Goal: Task Accomplishment & Management: Use online tool/utility

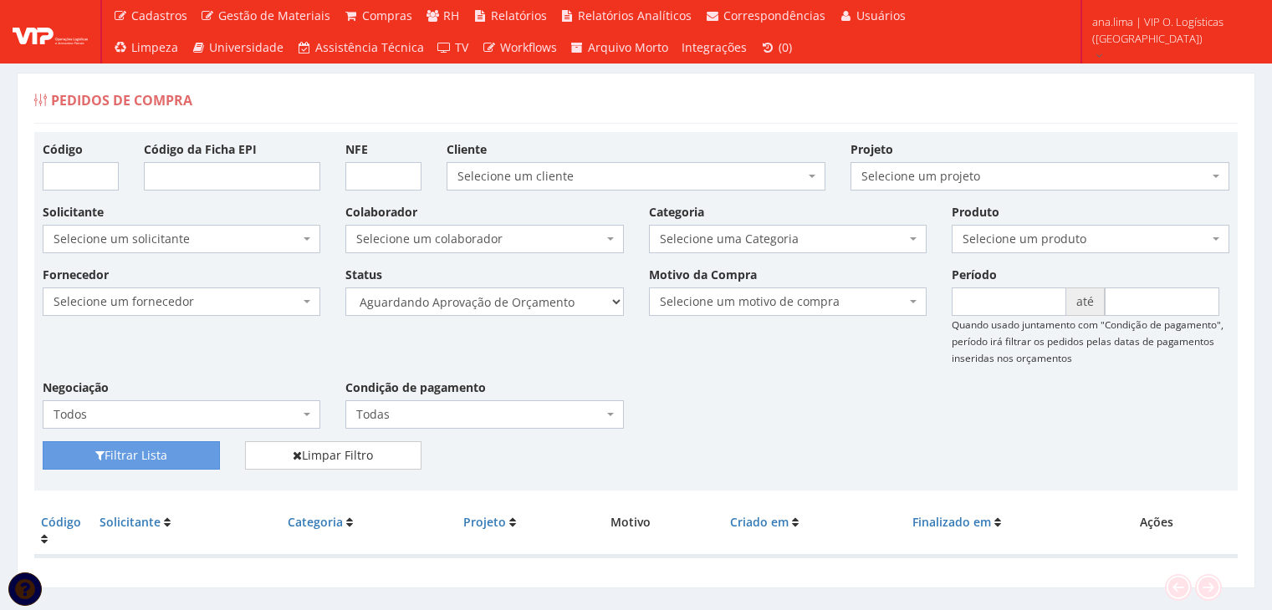
scroll to position [33, 0]
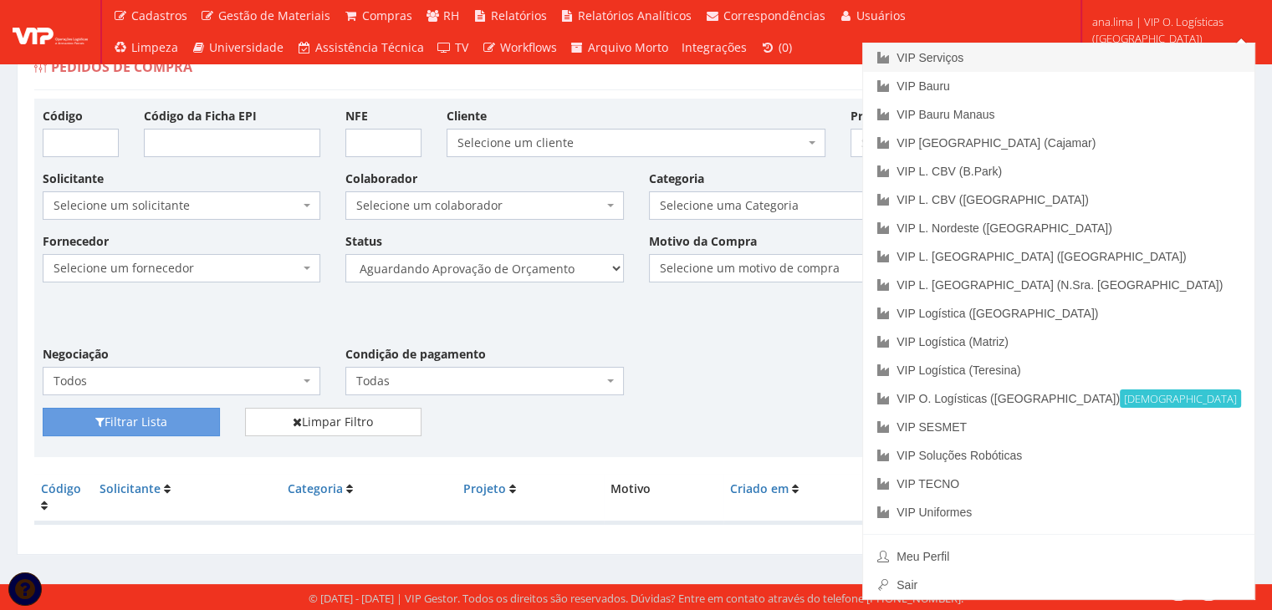
click at [1105, 57] on link "VIP Serviços" at bounding box center [1058, 57] width 391 height 28
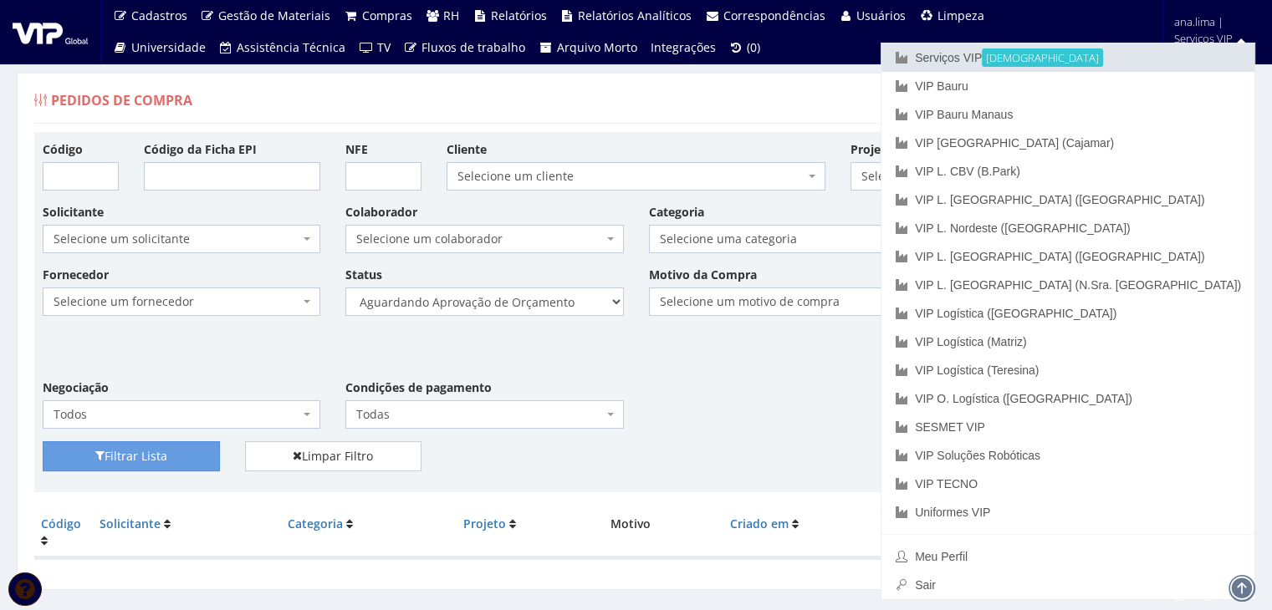
drag, startPoint x: 1117, startPoint y: 48, endPoint x: 994, endPoint y: 61, distance: 123.6
click at [1117, 48] on link "Serviços VIP Ativa" at bounding box center [1067, 57] width 373 height 28
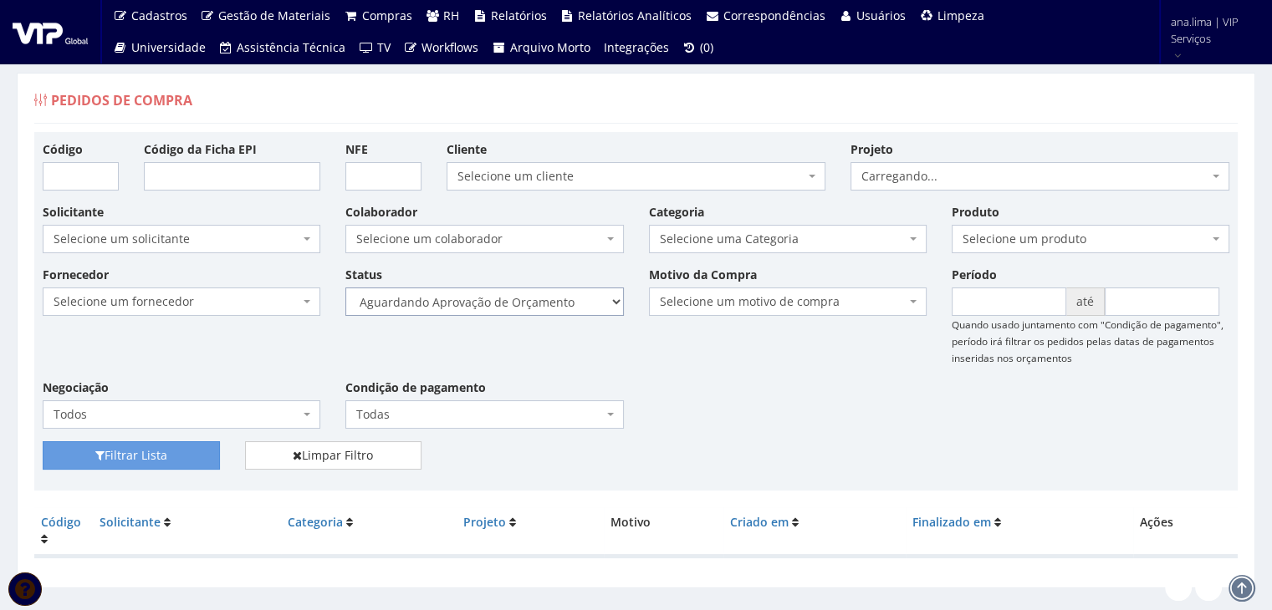
click at [542, 302] on select "Selecione um status Cancelado Aguardando Aprovação Diretoria Pedido Aprovado Ag…" at bounding box center [484, 302] width 278 height 28
select select "1"
click at [345, 288] on select "Selecione um status Cancelado Aguardando Aprovação Diretoria Pedido Aprovado Ag…" at bounding box center [484, 302] width 278 height 28
drag, startPoint x: 189, startPoint y: 451, endPoint x: 274, endPoint y: 403, distance: 97.7
click at [189, 449] on button "Filtrar Lista" at bounding box center [131, 455] width 177 height 28
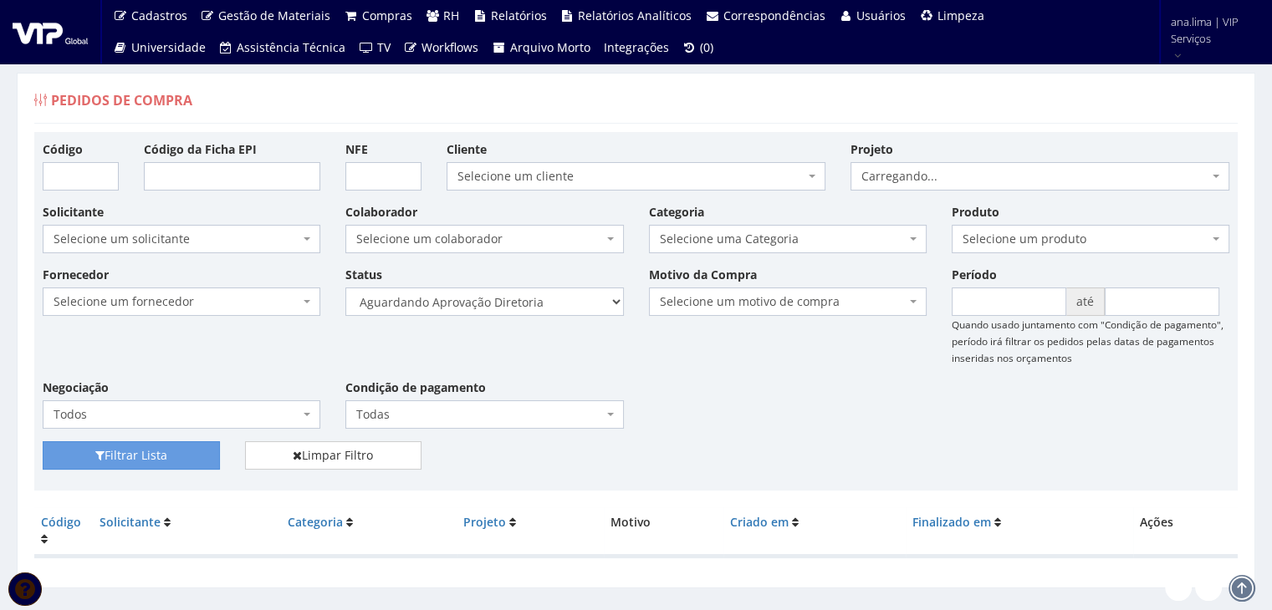
click at [545, 285] on div "Status Selecione um status Cancelado Aguardando Aprovação Diretoria Pedido Apro…" at bounding box center [484, 291] width 303 height 50
drag, startPoint x: 546, startPoint y: 302, endPoint x: 552, endPoint y: 312, distance: 11.6
click at [547, 303] on select "Selecione um status Cancelado Aguardando Aprovação Diretoria Pedido Aprovado Ag…" at bounding box center [484, 302] width 278 height 28
select select "4"
click at [345, 288] on select "Selecione um status Cancelado Aguardando Aprovação Diretoria Pedido Aprovado Ag…" at bounding box center [484, 302] width 278 height 28
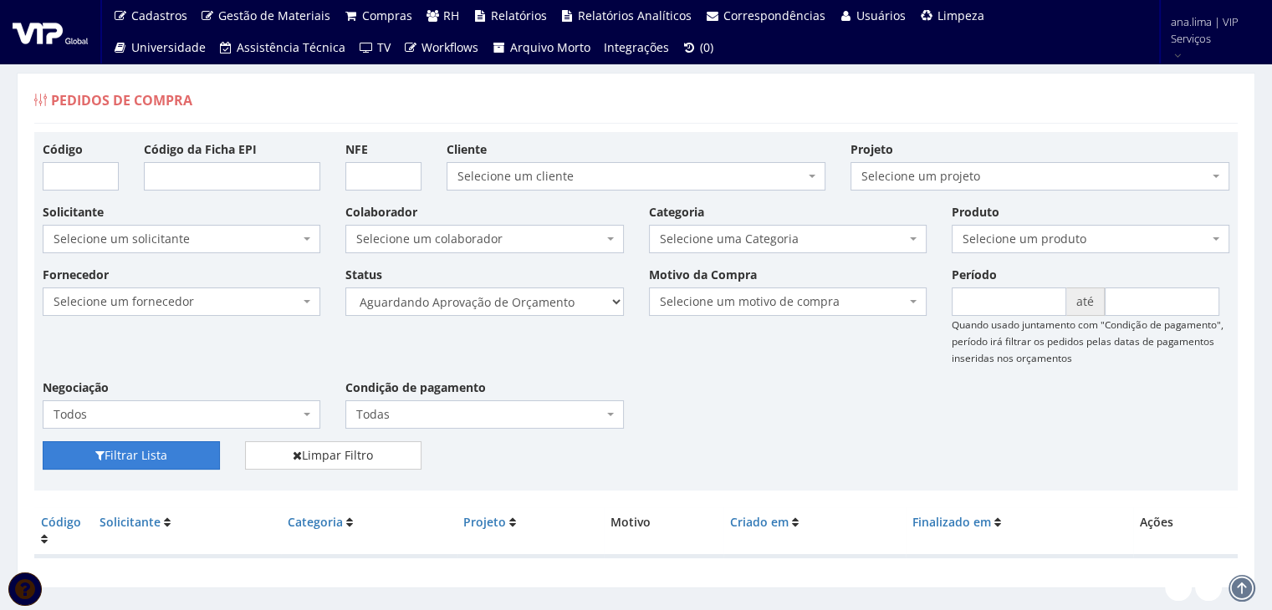
click at [117, 451] on button "Filtrar Lista" at bounding box center [131, 455] width 177 height 28
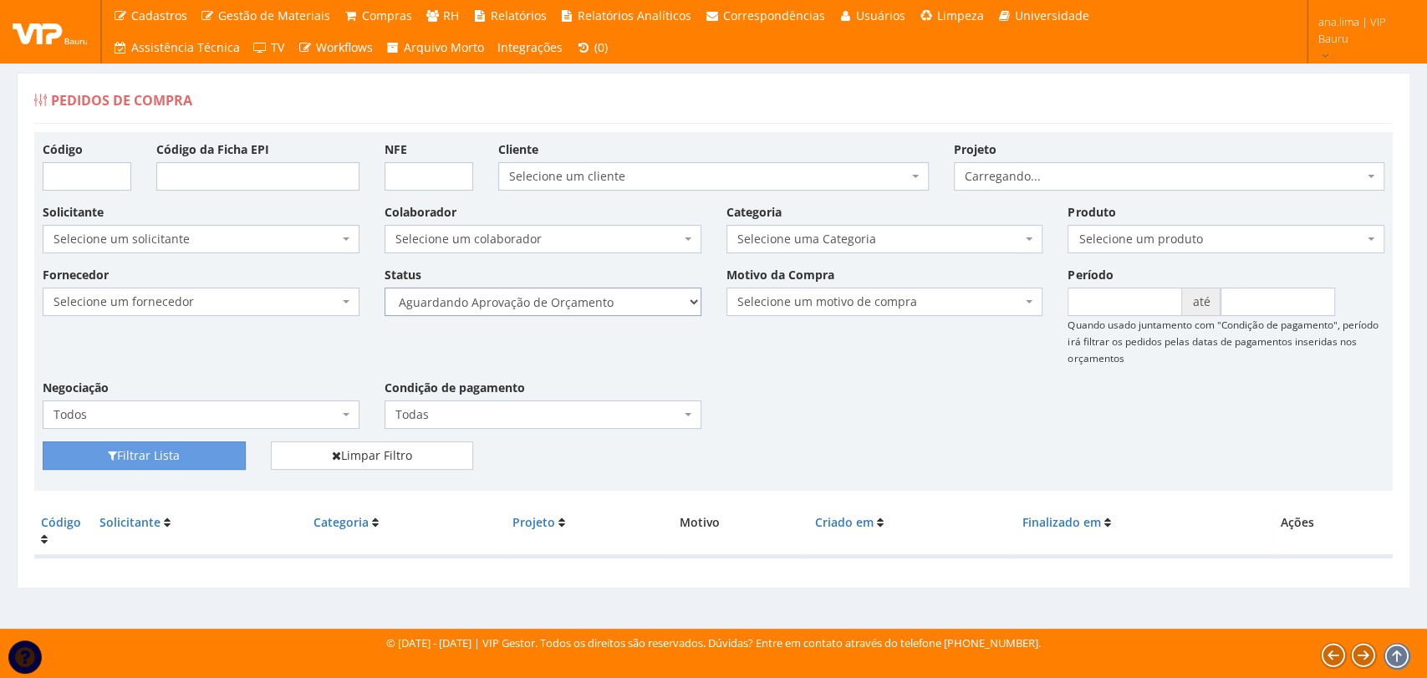
click at [620, 294] on select "Selecione um status Cancelado Aguardando Aprovação Diretoria Pedido Aprovado Ag…" at bounding box center [543, 302] width 317 height 28
select select "1"
click at [385, 288] on select "Selecione um status Cancelado Aguardando Aprovação Diretoria Pedido Aprovado Ag…" at bounding box center [543, 302] width 317 height 28
click at [217, 461] on button "Filtrar Lista" at bounding box center [144, 455] width 203 height 28
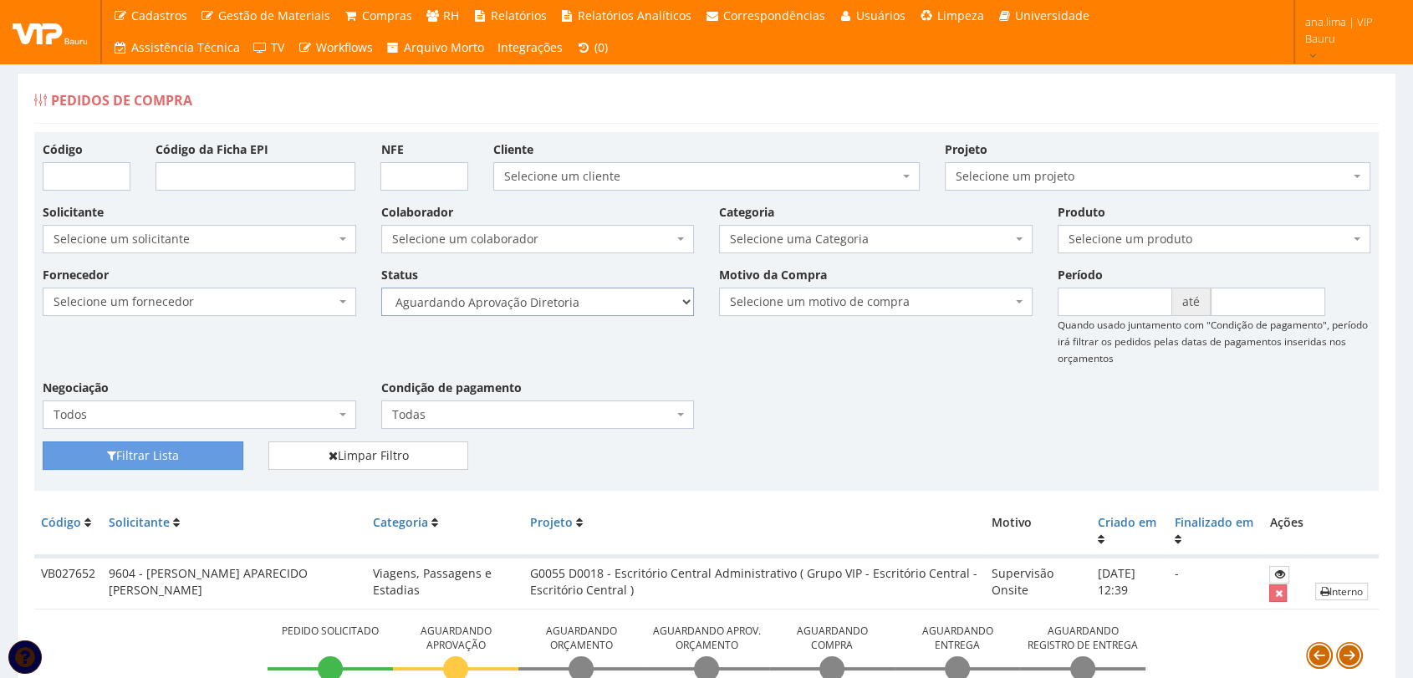
click at [602, 297] on select "Selecione um status Cancelado Aguardando Aprovação Diretoria Pedido Aprovado Ag…" at bounding box center [538, 302] width 314 height 28
select select "4"
click at [381, 288] on select "Selecione um status Cancelado Aguardando Aprovação Diretoria Pedido Aprovado Ag…" at bounding box center [538, 302] width 314 height 28
drag, startPoint x: 134, startPoint y: 451, endPoint x: 170, endPoint y: 449, distance: 36.0
click at [136, 451] on button "Filtrar Lista" at bounding box center [143, 455] width 201 height 28
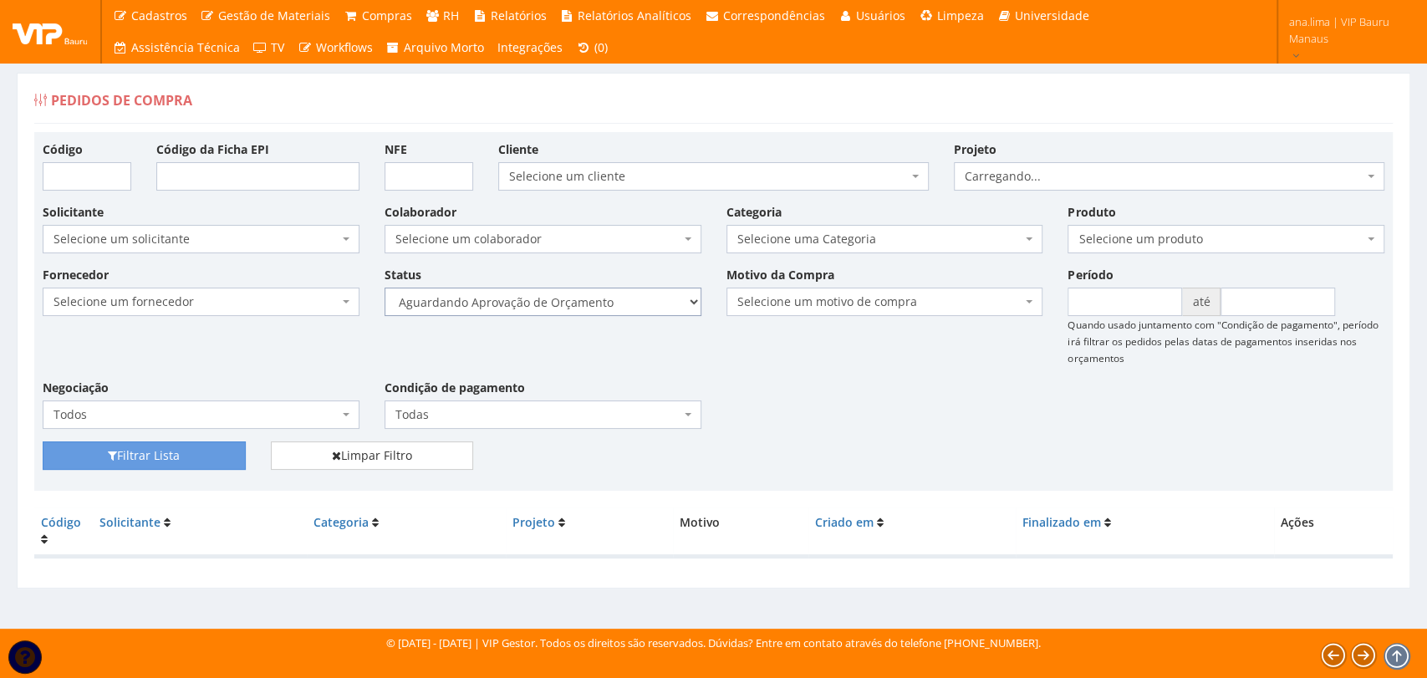
click at [582, 303] on select "Selecione um status Cancelado Aguardando Aprovação Diretoria Pedido Aprovado Ag…" at bounding box center [543, 302] width 317 height 28
select select "1"
click at [385, 288] on select "Selecione um status Cancelado Aguardando Aprovação Diretoria Pedido Aprovado Ag…" at bounding box center [543, 302] width 317 height 28
click at [194, 453] on button "Filtrar Lista" at bounding box center [144, 455] width 203 height 28
click at [625, 297] on select "Selecione um status Cancelado Aguardando Aprovação Diretoria Pedido Aprovado Ag…" at bounding box center [543, 302] width 317 height 28
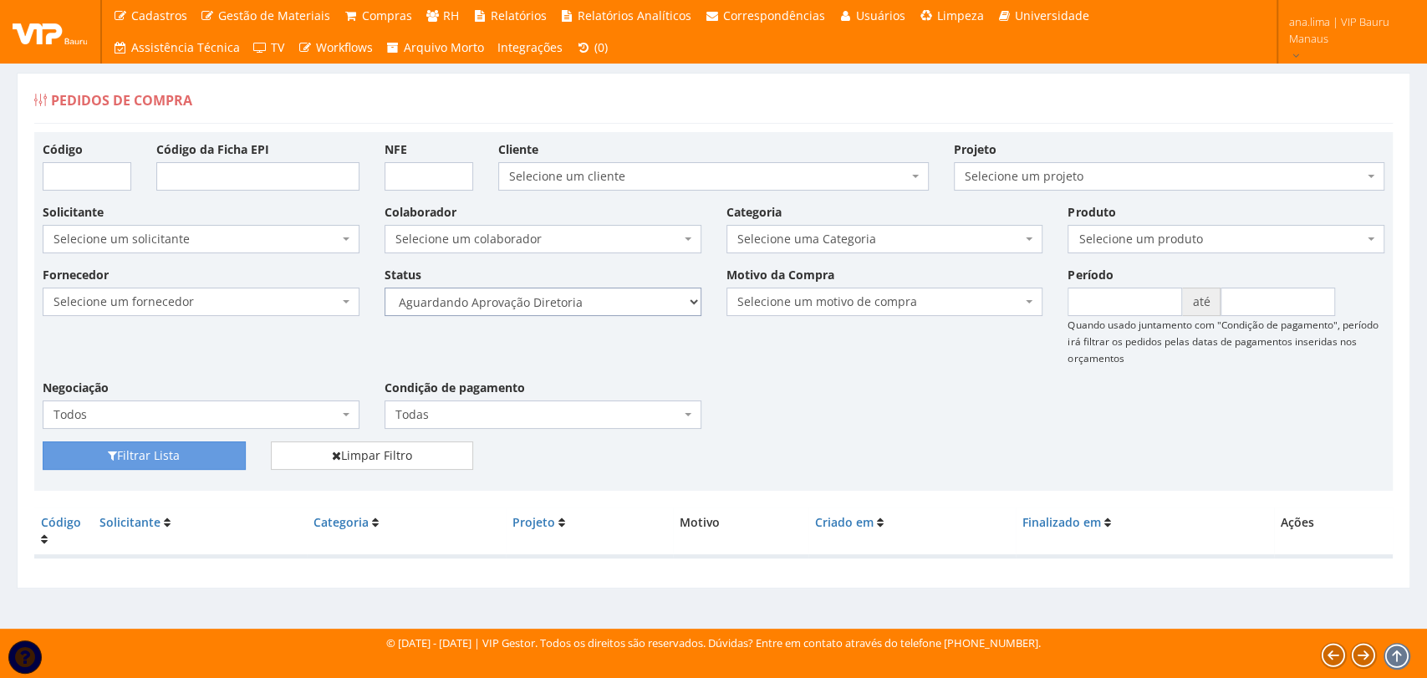
select select "4"
click at [385, 288] on select "Selecione um status Cancelado Aguardando Aprovação Diretoria Pedido Aprovado Ag…" at bounding box center [543, 302] width 317 height 28
click at [206, 457] on button "Filtrar Lista" at bounding box center [144, 455] width 203 height 28
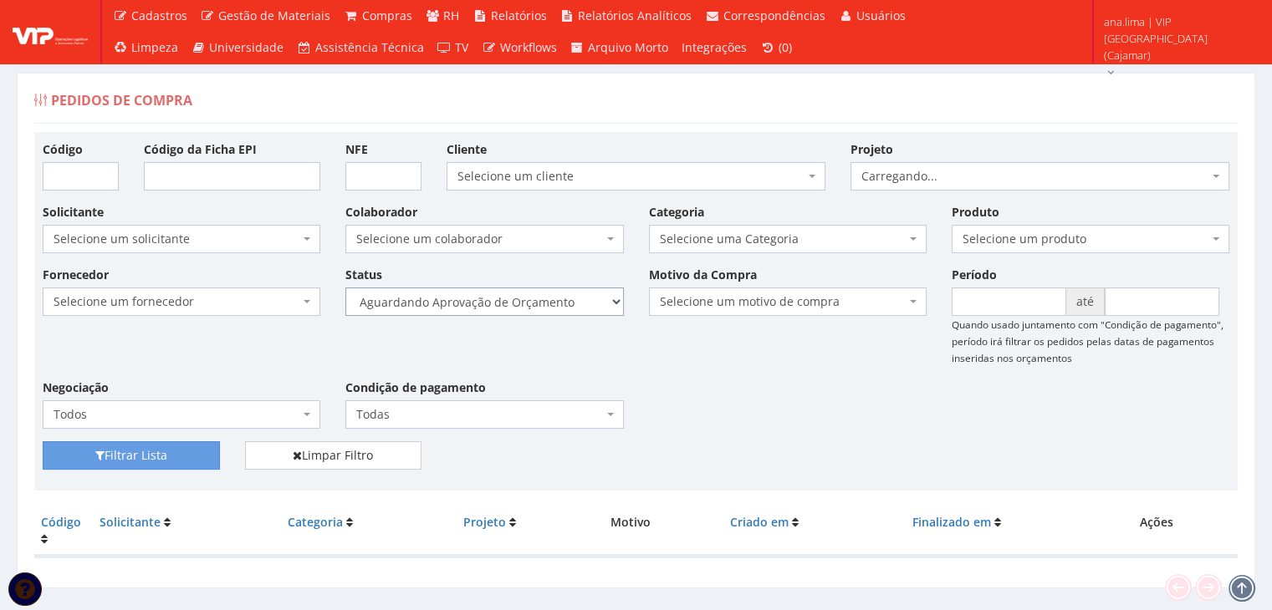
click at [542, 297] on select "Selecione um status Cancelado Aguardando Aprovação Diretoria Pedido Aprovado Ag…" at bounding box center [484, 302] width 278 height 28
select select "1"
click at [345, 288] on select "Selecione um status Cancelado Aguardando Aprovação Diretoria Pedido Aprovado Ag…" at bounding box center [484, 302] width 278 height 28
click at [192, 451] on button "Filtrar Lista" at bounding box center [131, 455] width 177 height 28
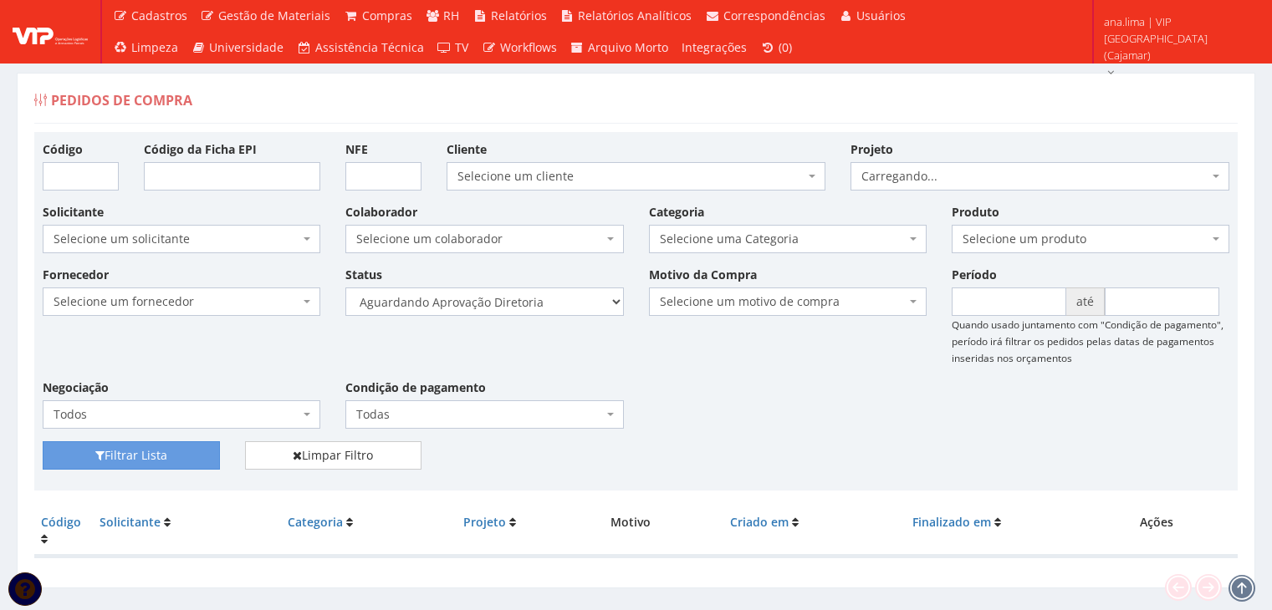
scroll to position [33, 0]
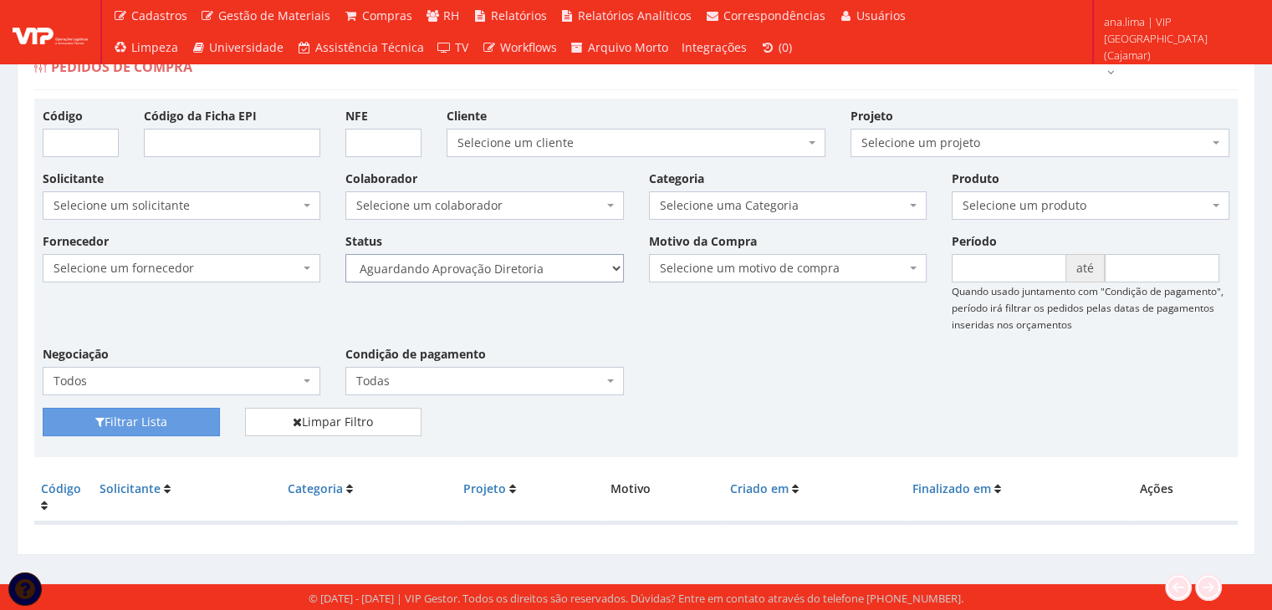
click at [579, 263] on select "Selecione um status Cancelado Aguardando Aprovação Diretoria Pedido Aprovado Ag…" at bounding box center [484, 268] width 278 height 28
select select "4"
click at [345, 254] on select "Selecione um status Cancelado Aguardando Aprovação Diretoria Pedido Aprovado Ag…" at bounding box center [484, 268] width 278 height 28
click at [202, 419] on button "Filtrar Lista" at bounding box center [131, 422] width 177 height 28
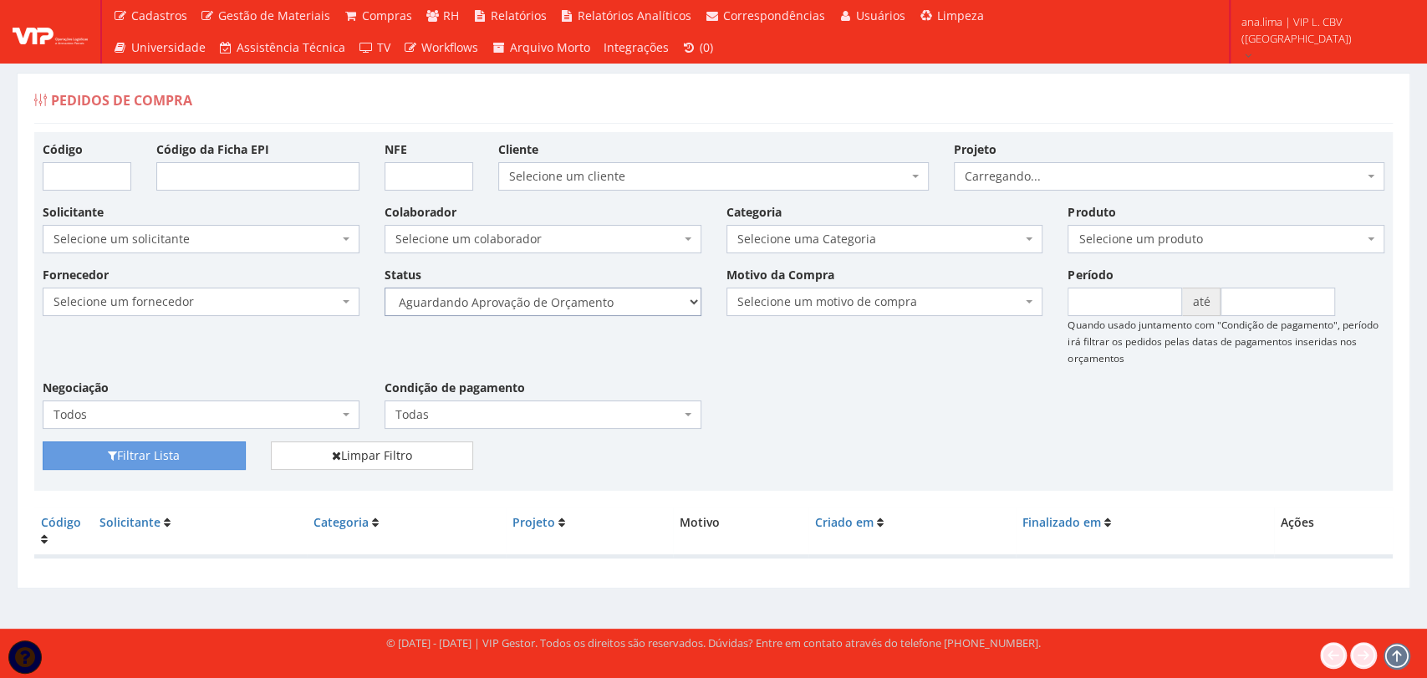
click at [586, 304] on select "Selecione um status Cancelado Aguardando Aprovação Diretoria Pedido Aprovado Ag…" at bounding box center [543, 302] width 317 height 28
select select "1"
click at [385, 288] on select "Selecione um status Cancelado Aguardando Aprovação Diretoria Pedido Aprovado Ag…" at bounding box center [543, 302] width 317 height 28
click at [202, 459] on button "Filtrar Lista" at bounding box center [144, 455] width 203 height 28
drag, startPoint x: 0, startPoint y: 0, endPoint x: 617, endPoint y: 312, distance: 691.4
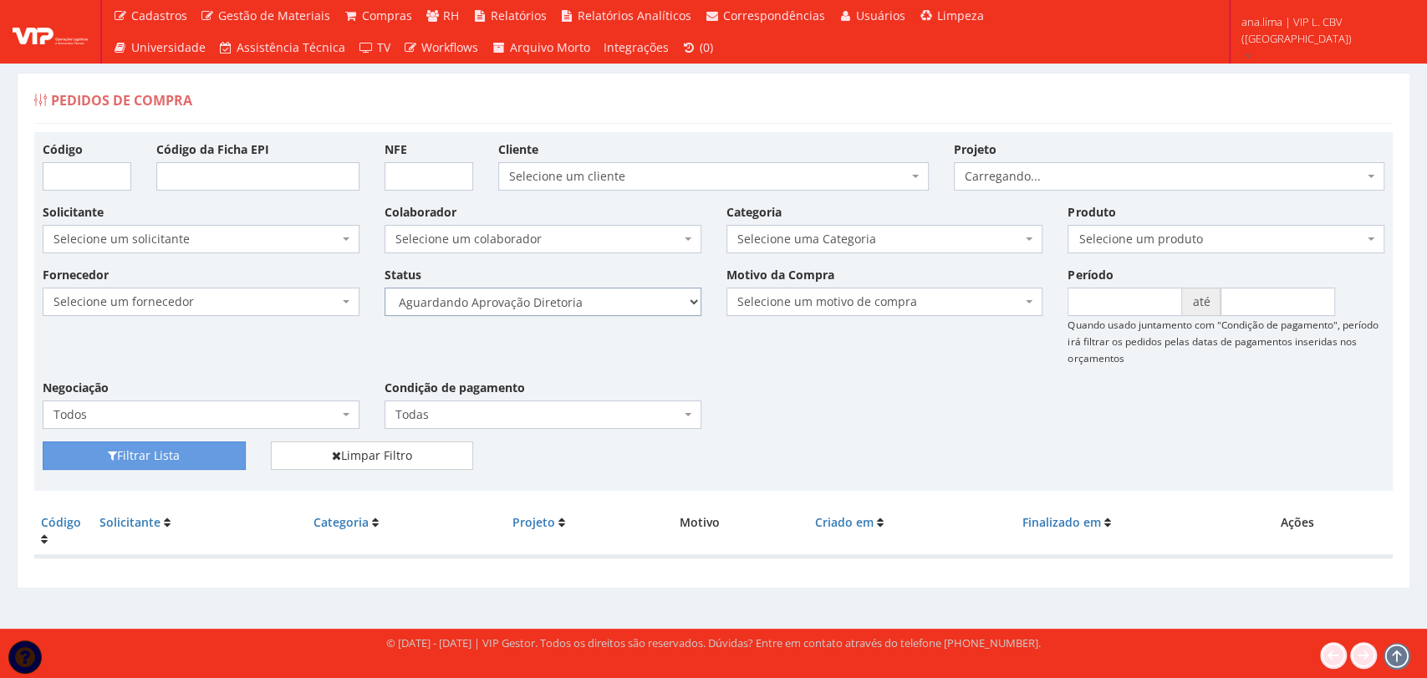
click at [617, 309] on select "Selecione um status Cancelado Aguardando Aprovação Diretoria Pedido Aprovado Ag…" at bounding box center [543, 302] width 317 height 28
select select "4"
click at [385, 288] on select "Selecione um status Cancelado Aguardando Aprovação Diretoria Pedido Aprovado Ag…" at bounding box center [543, 302] width 317 height 28
click at [206, 466] on button "Filtrar Lista" at bounding box center [144, 455] width 203 height 28
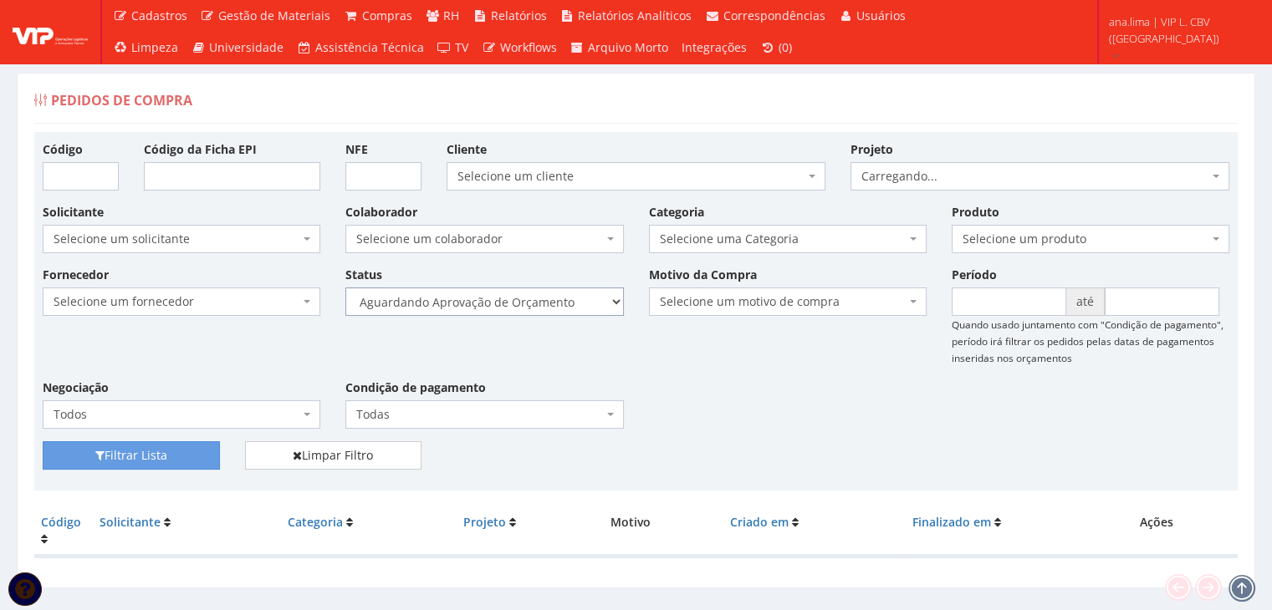
drag, startPoint x: 0, startPoint y: 0, endPoint x: 565, endPoint y: 314, distance: 646.4
click at [569, 309] on select "Selecione um status Cancelado Aguardando Aprovação Diretoria Pedido Aprovado Ag…" at bounding box center [484, 302] width 278 height 28
select select "1"
click at [345, 288] on select "Selecione um status Cancelado Aguardando Aprovação Diretoria Pedido Aprovado Ag…" at bounding box center [484, 302] width 278 height 28
click at [164, 456] on button "Filtrar Lista" at bounding box center [131, 455] width 177 height 28
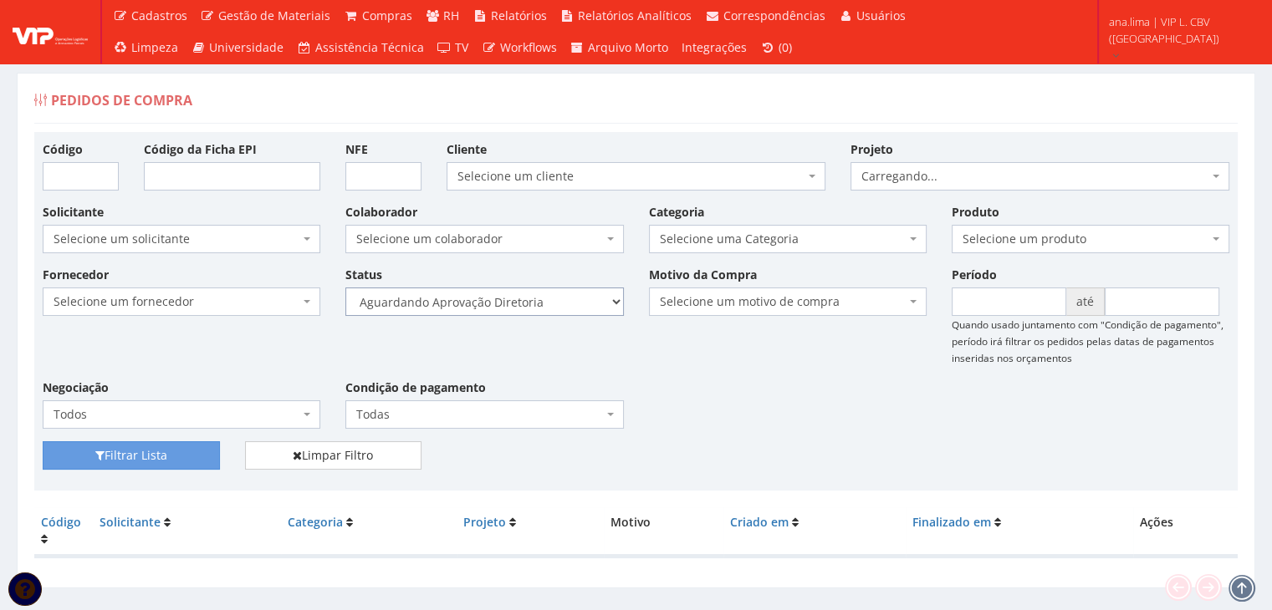
click at [549, 298] on select "Selecione um status Cancelado Aguardando Aprovação Diretoria Pedido Aprovado Ag…" at bounding box center [484, 302] width 278 height 28
select select "4"
click at [345, 288] on select "Selecione um status Cancelado Aguardando Aprovação Diretoria Pedido Aprovado Ag…" at bounding box center [484, 302] width 278 height 28
drag, startPoint x: 204, startPoint y: 455, endPoint x: 321, endPoint y: 408, distance: 126.1
click at [204, 456] on button "Filtrar Lista" at bounding box center [131, 455] width 177 height 28
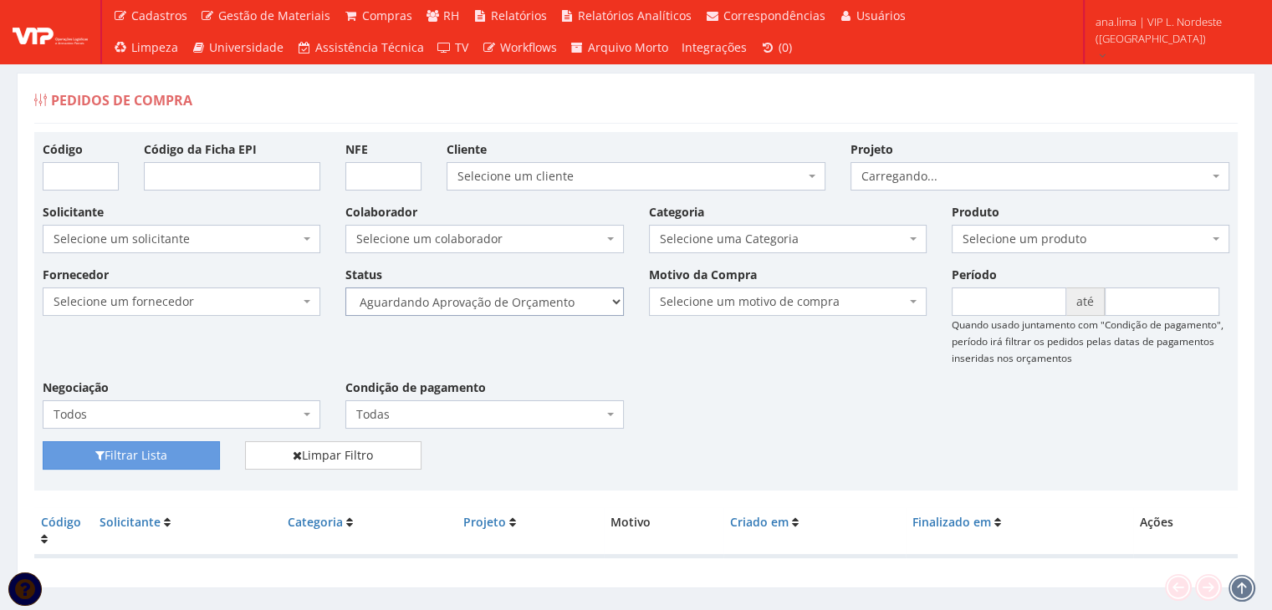
drag, startPoint x: 538, startPoint y: 302, endPoint x: 541, endPoint y: 314, distance: 12.8
click at [538, 304] on select "Selecione um status Cancelado Aguardando Aprovação Diretoria Pedido Aprovado Ag…" at bounding box center [484, 302] width 278 height 28
select select "1"
click at [345, 288] on select "Selecione um status Cancelado Aguardando Aprovação Diretoria Pedido Aprovado Ag…" at bounding box center [484, 302] width 278 height 28
click at [177, 450] on button "Filtrar Lista" at bounding box center [131, 455] width 177 height 28
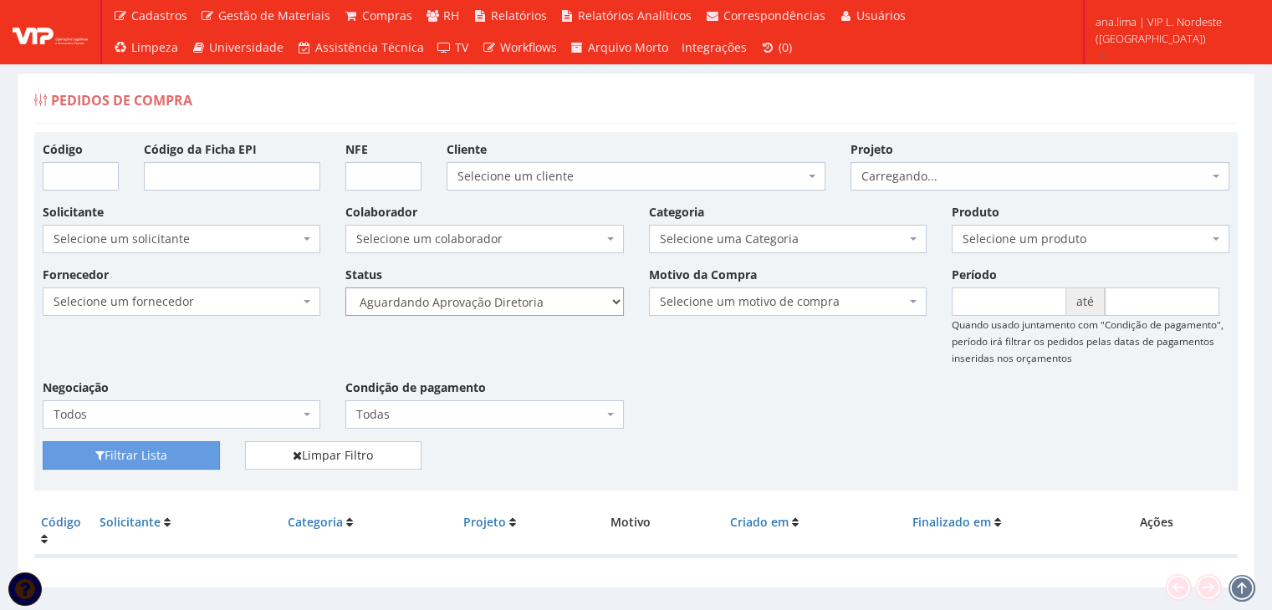
click at [538, 299] on select "Selecione um status Cancelado Aguardando Aprovação Diretoria Pedido Aprovado Ag…" at bounding box center [484, 302] width 278 height 28
select select "4"
click at [345, 288] on select "Selecione um status Cancelado Aguardando Aprovação Diretoria Pedido Aprovado Ag…" at bounding box center [484, 302] width 278 height 28
click at [176, 454] on button "Filtrar Lista" at bounding box center [131, 455] width 177 height 28
click at [571, 304] on select "Selecione um status Cancelado Aguardando Aprovação Diretoria Pedido Aprovado Ag…" at bounding box center [484, 302] width 278 height 28
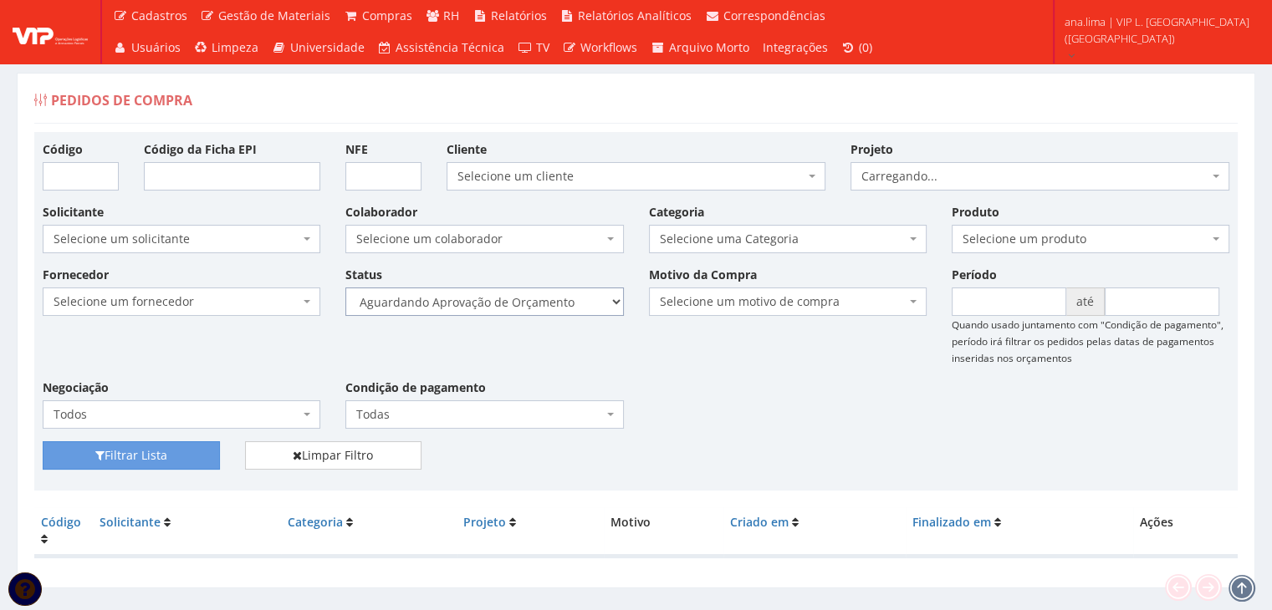
select select "1"
click at [345, 288] on select "Selecione um status Cancelado Aguardando Aprovação Diretoria Pedido Aprovado Ag…" at bounding box center [484, 302] width 278 height 28
click at [194, 461] on button "Filtrar Lista" at bounding box center [131, 455] width 177 height 28
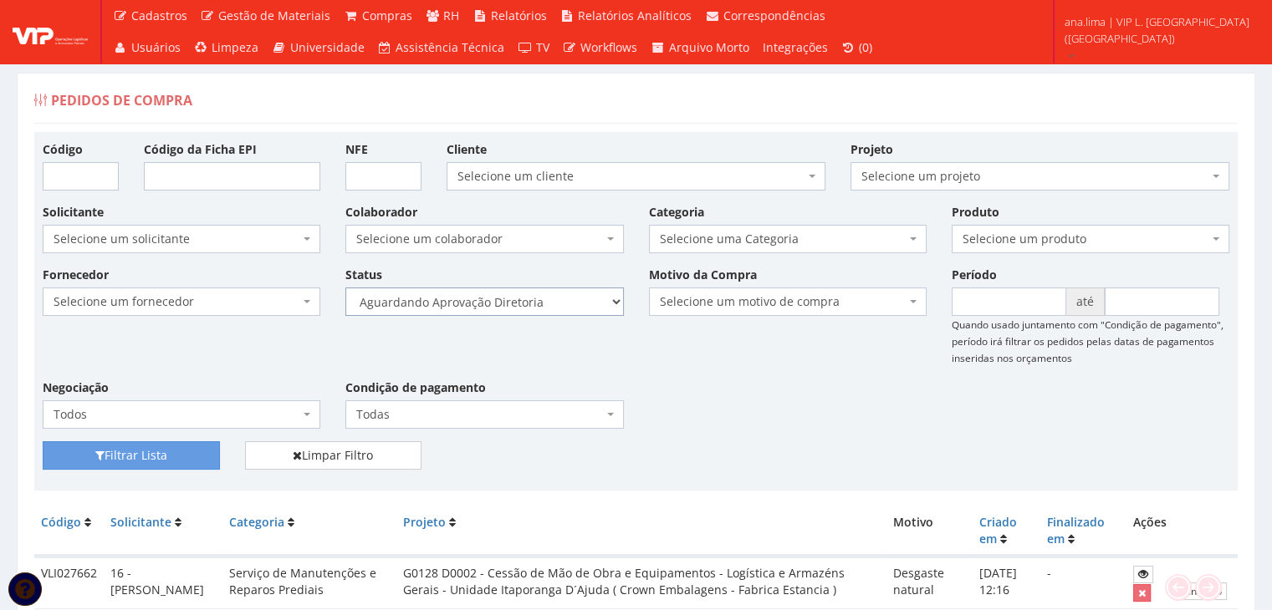
click at [549, 305] on select "Selecione um status Cancelado Aguardando Aprovação Diretoria Pedido Aprovado Ag…" at bounding box center [484, 302] width 278 height 28
select select "4"
click at [345, 288] on select "Selecione um status Cancelado Aguardando Aprovação Diretoria Pedido Aprovado Ag…" at bounding box center [484, 302] width 278 height 28
drag, startPoint x: 173, startPoint y: 468, endPoint x: 185, endPoint y: 456, distance: 17.2
click at [173, 467] on button "Filtrar Lista" at bounding box center [131, 455] width 177 height 28
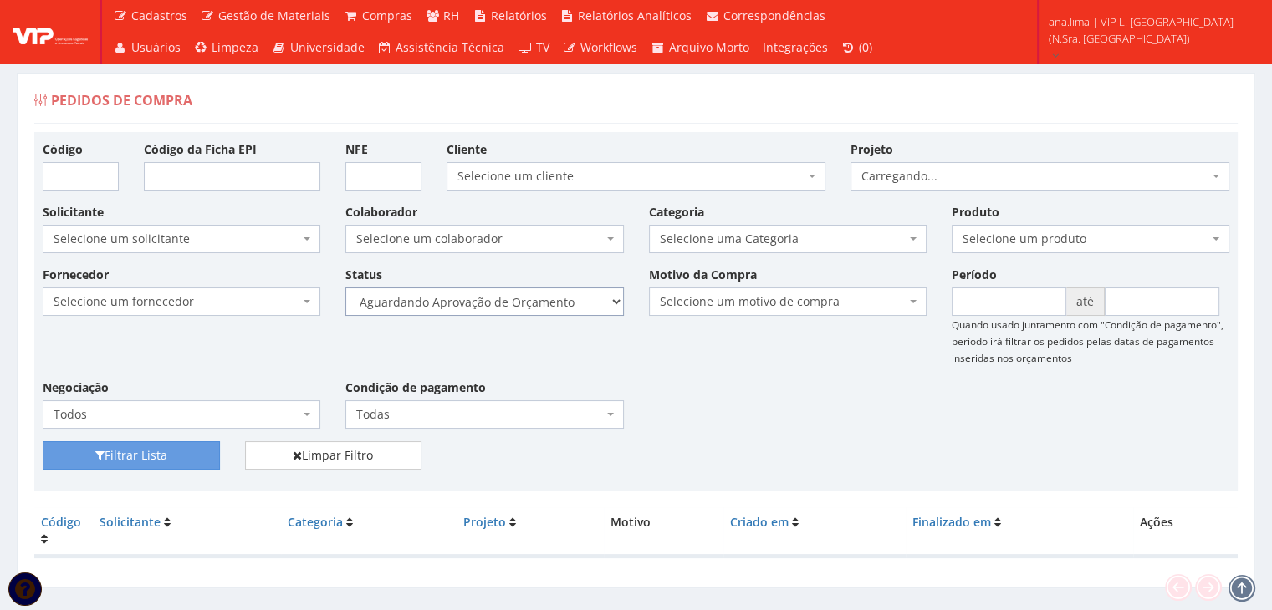
click at [562, 304] on select "Selecione um status Cancelado Aguardando Aprovação Diretoria Pedido Aprovado Ag…" at bounding box center [484, 302] width 278 height 28
select select "1"
click at [345, 288] on select "Selecione um status Cancelado Aguardando Aprovação Diretoria Pedido Aprovado Ag…" at bounding box center [484, 302] width 278 height 28
drag, startPoint x: 172, startPoint y: 448, endPoint x: 407, endPoint y: 379, distance: 245.0
click at [172, 449] on button "Filtrar Lista" at bounding box center [131, 455] width 177 height 28
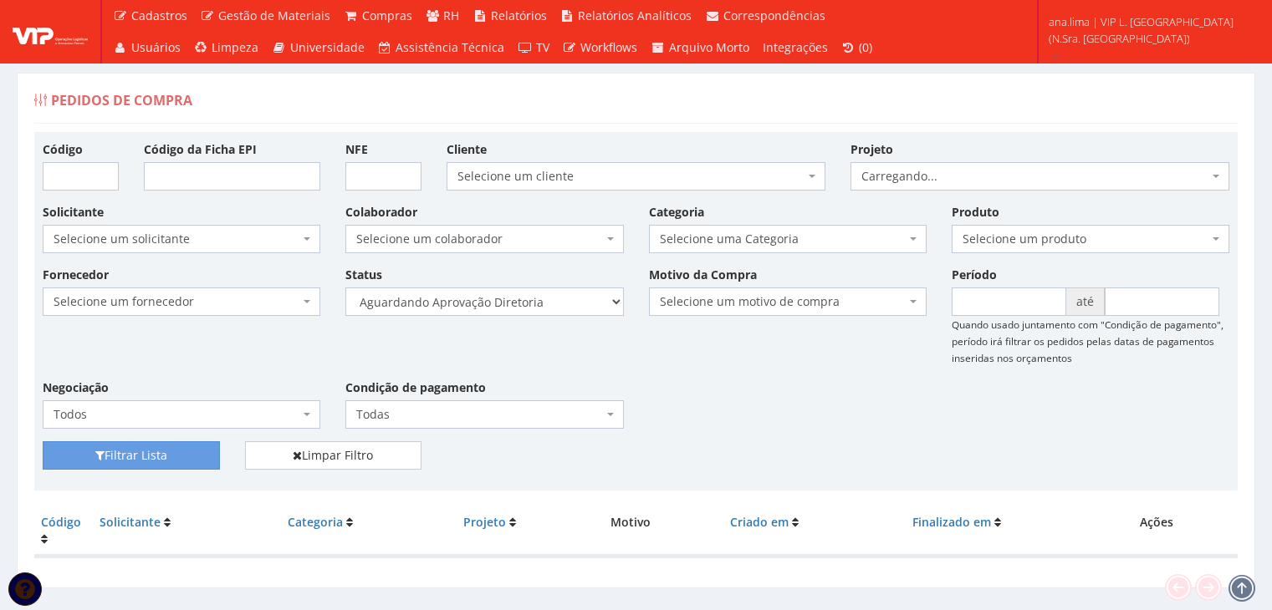
click at [544, 304] on select "Selecione um status Cancelado Aguardando Aprovação Diretoria Pedido Aprovado Ag…" at bounding box center [484, 302] width 278 height 28
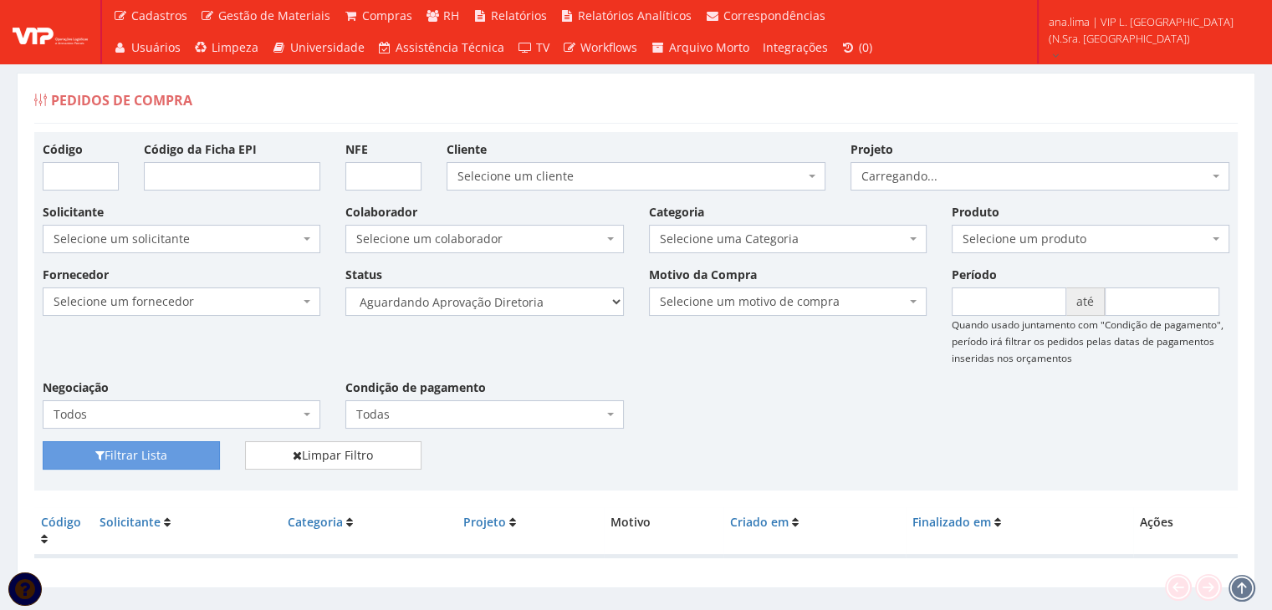
select select "4"
click at [345, 288] on select "Selecione um status Cancelado Aguardando Aprovação Diretoria Pedido Aprovado Ag…" at bounding box center [484, 302] width 278 height 28
click at [184, 462] on button "Filtrar Lista" at bounding box center [131, 455] width 177 height 28
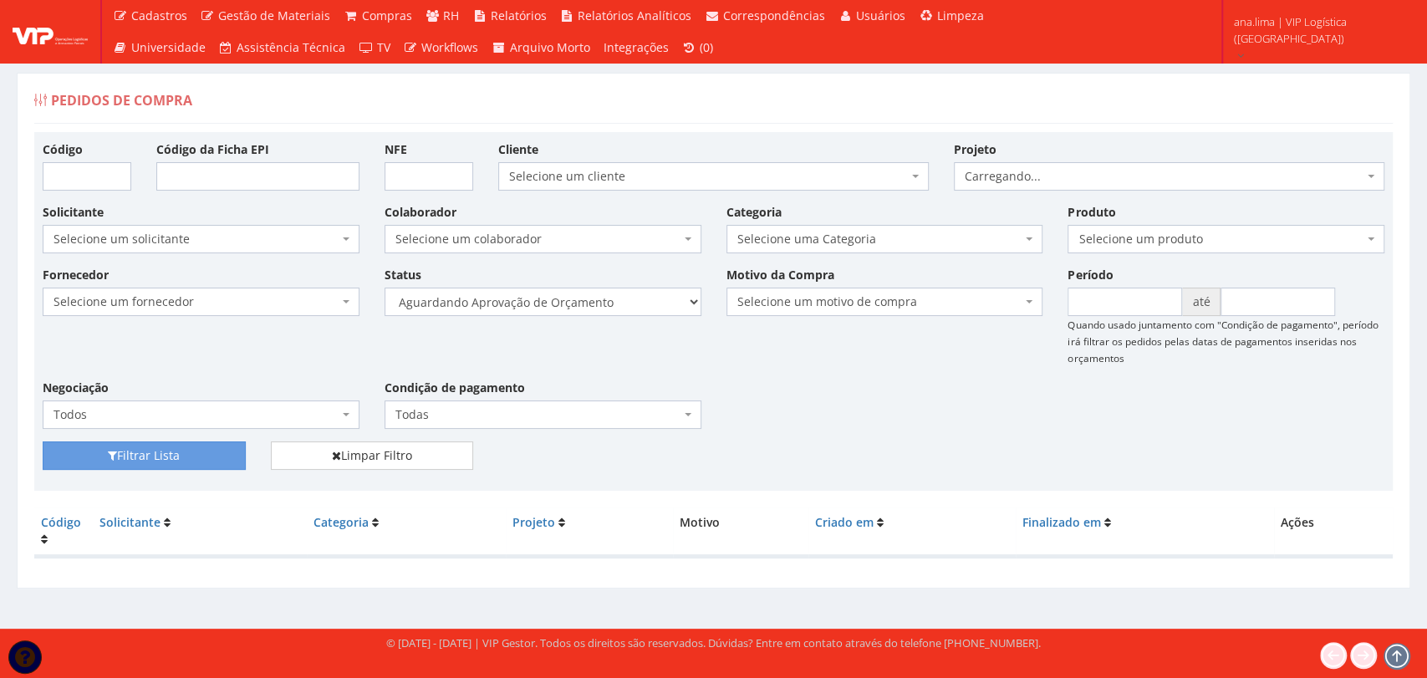
click at [634, 310] on select "Selecione um status Cancelado Aguardando Aprovação Diretoria Pedido Aprovado Ag…" at bounding box center [543, 302] width 317 height 28
select select "1"
click at [385, 288] on select "Selecione um status Cancelado Aguardando Aprovação Diretoria Pedido Aprovado Ag…" at bounding box center [543, 302] width 317 height 28
click at [187, 452] on button "Filtrar Lista" at bounding box center [144, 455] width 203 height 28
click at [632, 293] on select "Selecione um status Cancelado Aguardando Aprovação Diretoria Pedido Aprovado Ag…" at bounding box center [543, 302] width 317 height 28
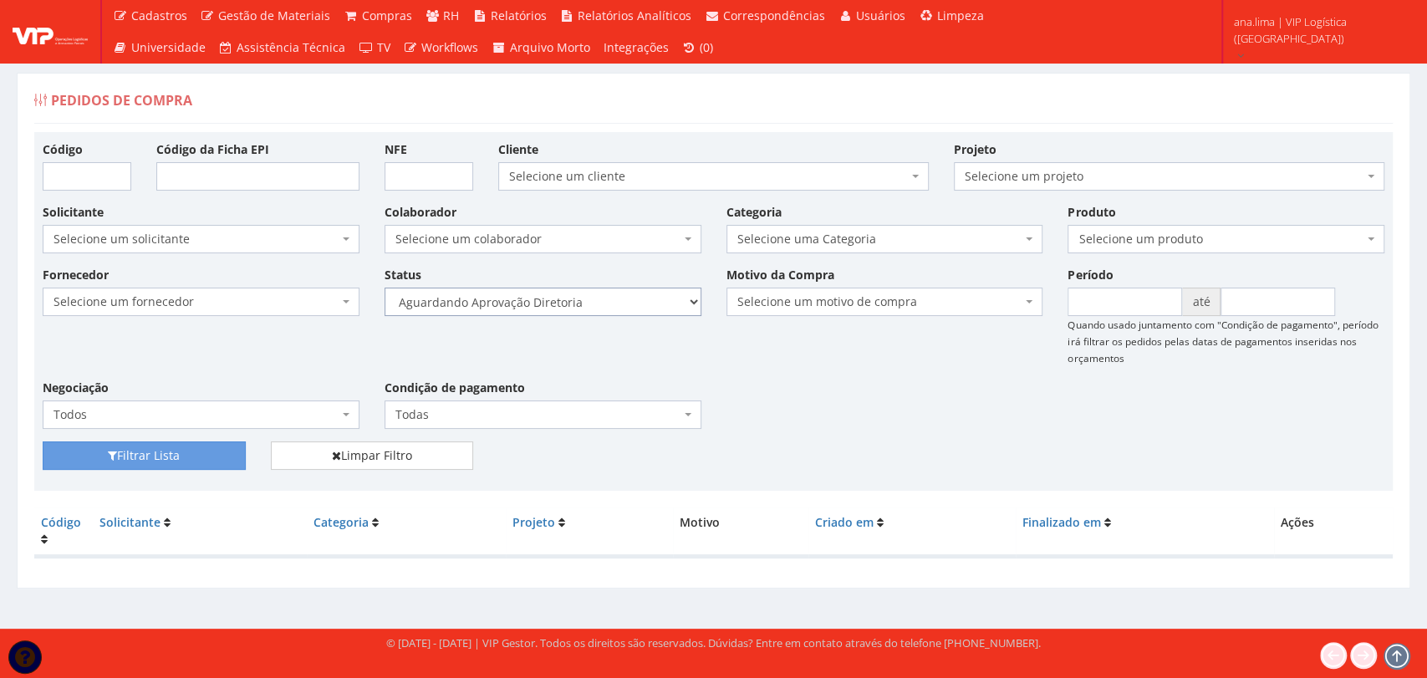
click at [615, 303] on select "Selecione um status Cancelado Aguardando Aprovação Diretoria Pedido Aprovado Ag…" at bounding box center [543, 302] width 317 height 28
select select "4"
click at [385, 288] on select "Selecione um status Cancelado Aguardando Aprovação Diretoria Pedido Aprovado Ag…" at bounding box center [543, 302] width 317 height 28
drag, startPoint x: 182, startPoint y: 469, endPoint x: 189, endPoint y: 461, distance: 10.7
click at [181, 467] on button "Filtrar Lista" at bounding box center [144, 455] width 203 height 28
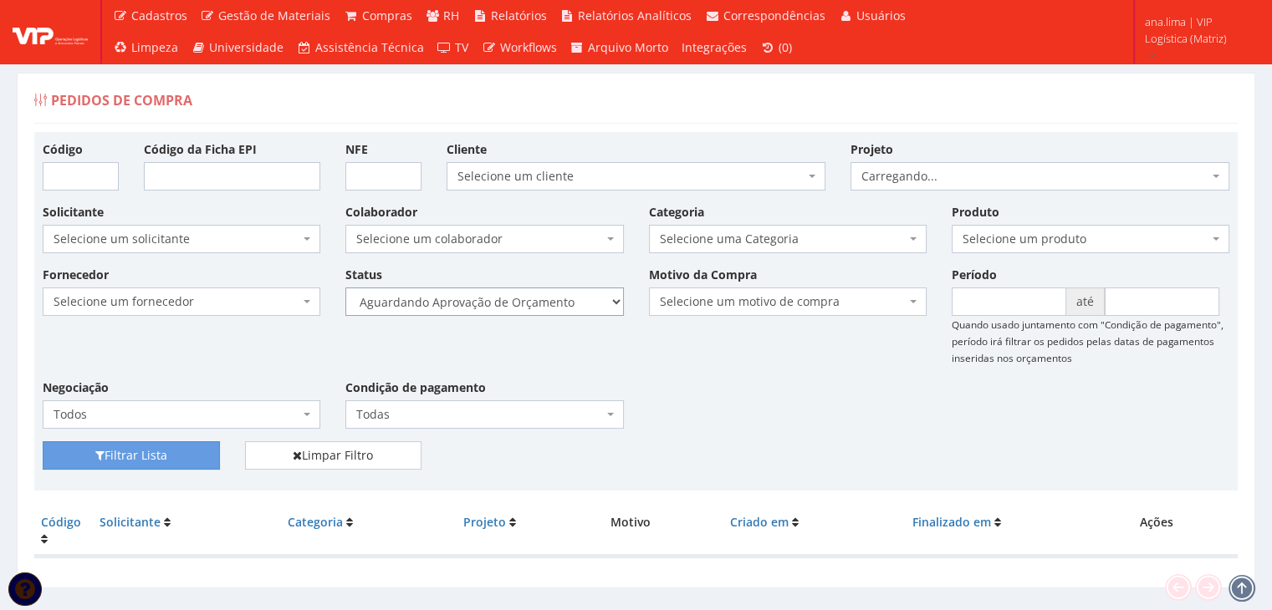
click at [570, 308] on select "Selecione um status Cancelado Aguardando Aprovação Diretoria Pedido Aprovado Ag…" at bounding box center [484, 302] width 278 height 28
select select "1"
click at [345, 288] on select "Selecione um status Cancelado Aguardando Aprovação Diretoria Pedido Aprovado Ag…" at bounding box center [484, 302] width 278 height 28
click at [193, 462] on button "Filtrar Lista" at bounding box center [131, 455] width 177 height 28
select select "4"
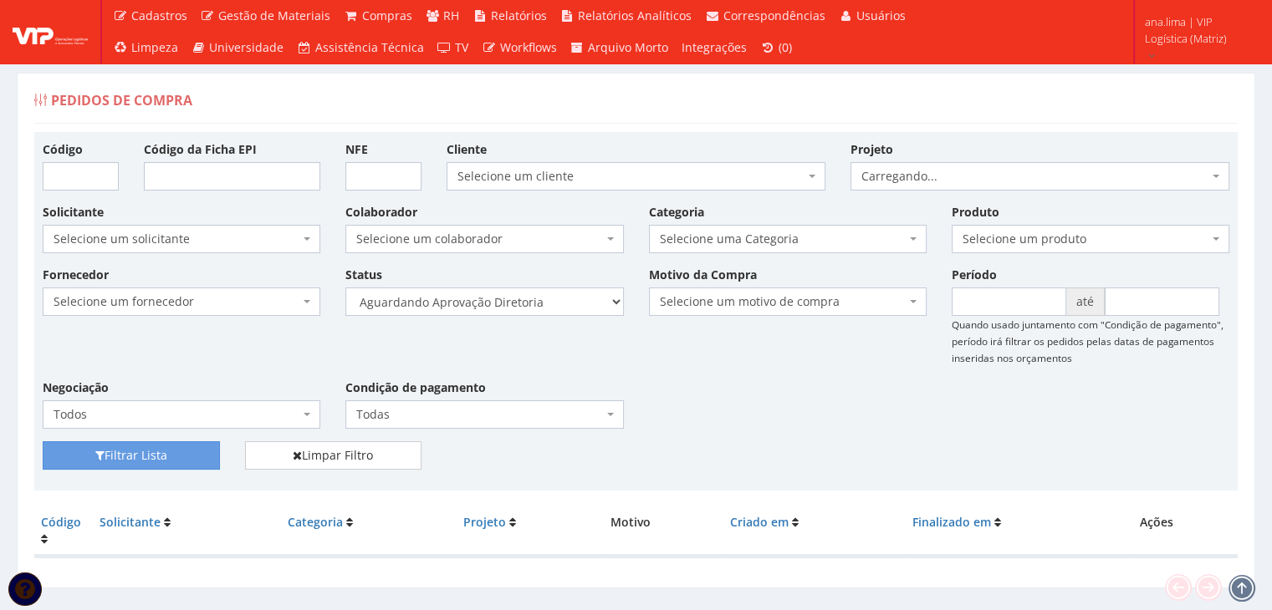
click at [345, 288] on select "Selecione um status Cancelado Aguardando Aprovação Diretoria Pedido Aprovado Ag…" at bounding box center [484, 302] width 278 height 28
click at [171, 449] on button "Filtrar Lista" at bounding box center [131, 455] width 177 height 28
click at [575, 309] on select "Selecione um status Cancelado Aguardando Aprovação Diretoria Pedido Aprovado Ag…" at bounding box center [484, 302] width 278 height 28
select select "1"
click at [345, 288] on select "Selecione um status Cancelado Aguardando Aprovação Diretoria Pedido Aprovado Ag…" at bounding box center [484, 302] width 278 height 28
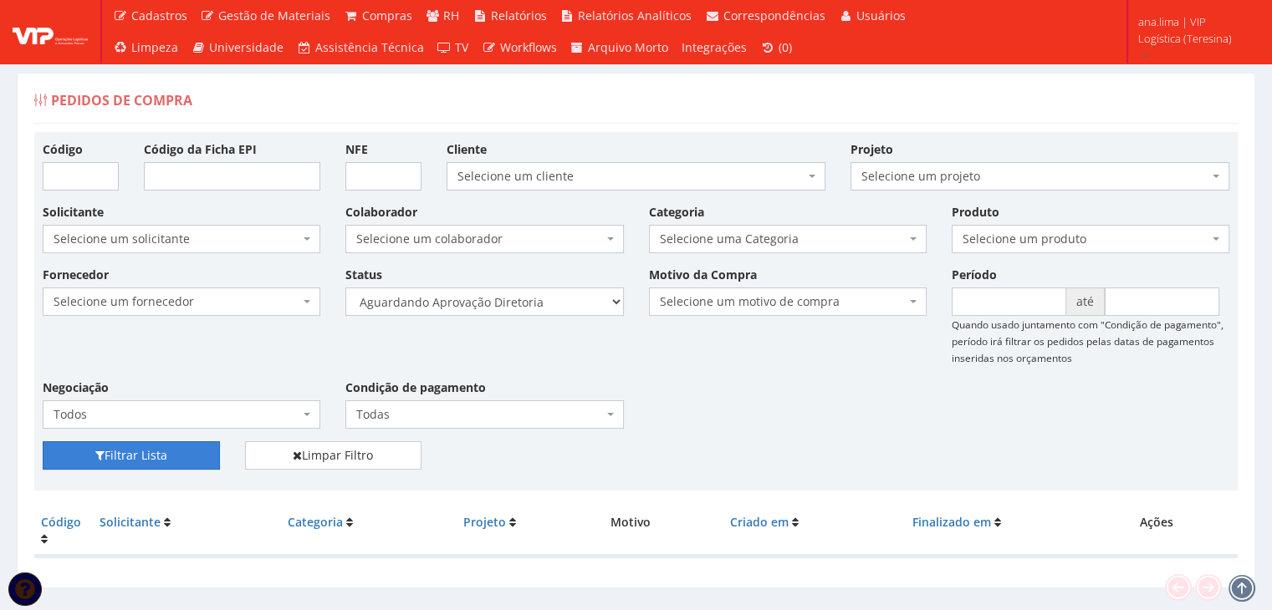
click at [202, 449] on button "Filtrar Lista" at bounding box center [131, 455] width 177 height 28
click at [582, 309] on select "Selecione um status Cancelado Aguardando Aprovação Diretoria Pedido Aprovado Ag…" at bounding box center [484, 302] width 278 height 28
select select "4"
click at [345, 288] on select "Selecione um status Cancelado Aguardando Aprovação Diretoria Pedido Aprovado Ag…" at bounding box center [484, 302] width 278 height 28
click at [179, 454] on button "Filtrar Lista" at bounding box center [131, 455] width 177 height 28
